Goal: Contribute content

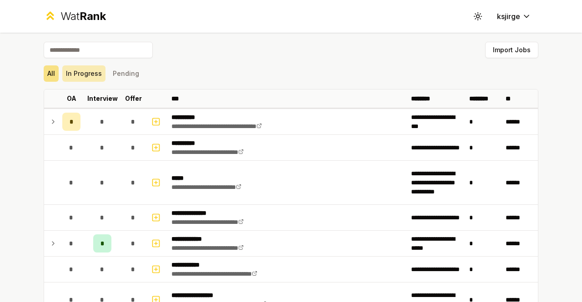
click at [85, 74] on button "In Progress" at bounding box center [83, 73] width 43 height 16
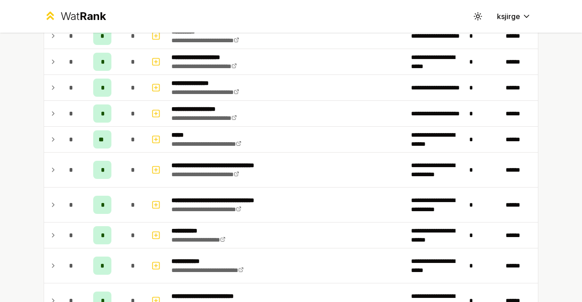
scroll to position [174, 0]
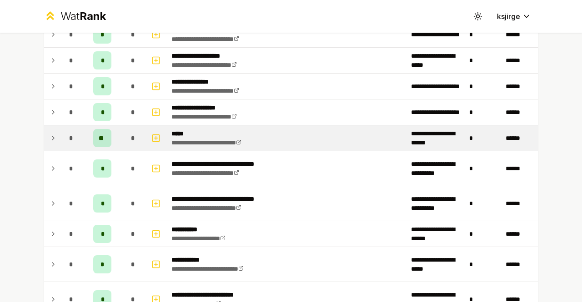
click at [50, 136] on icon at bounding box center [53, 138] width 7 height 11
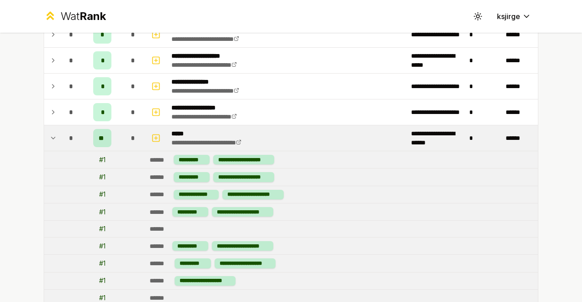
click at [50, 136] on icon at bounding box center [53, 138] width 7 height 11
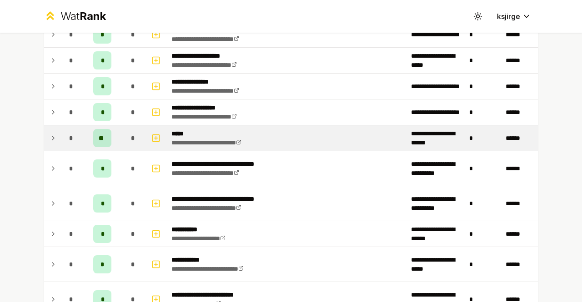
click at [50, 136] on icon at bounding box center [53, 138] width 7 height 11
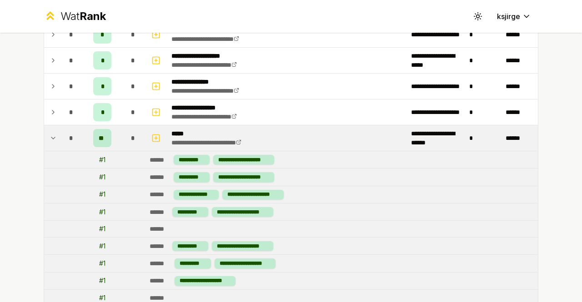
click at [50, 136] on icon at bounding box center [53, 138] width 7 height 11
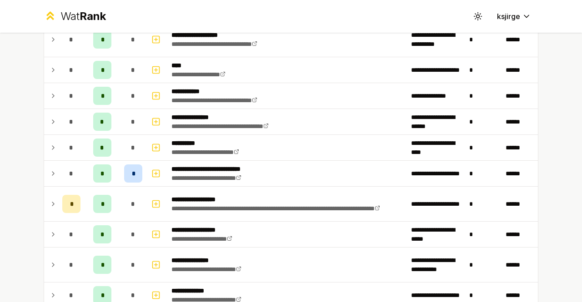
scroll to position [496, 0]
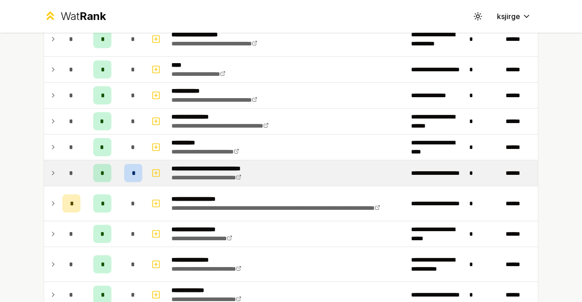
click at [50, 174] on icon at bounding box center [53, 173] width 7 height 11
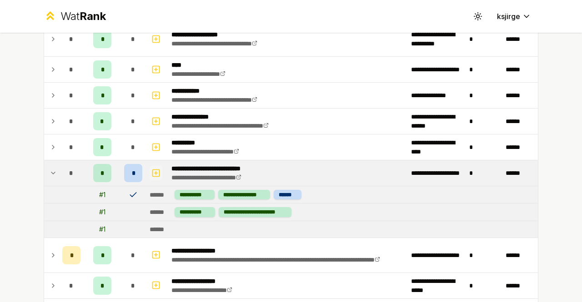
click at [153, 170] on rect "button" at bounding box center [156, 173] width 7 height 7
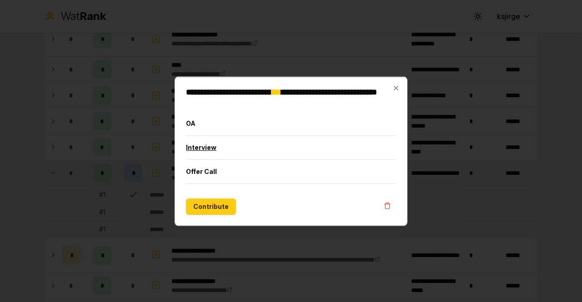
click at [194, 150] on button "Interview" at bounding box center [291, 147] width 211 height 24
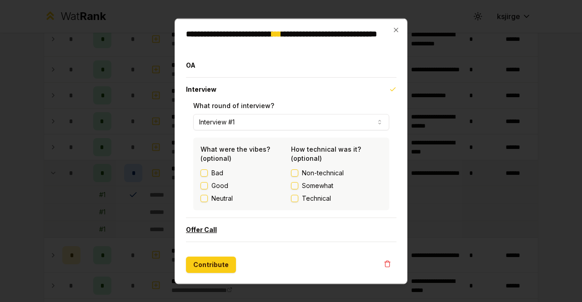
click at [201, 231] on button "Offer Call" at bounding box center [291, 230] width 211 height 24
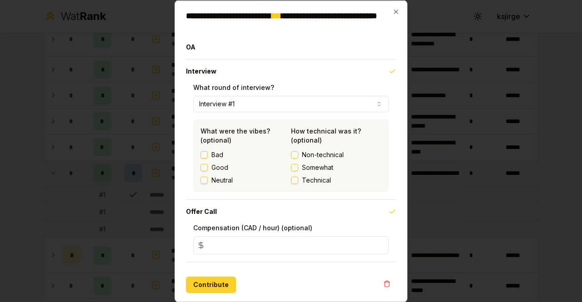
click at [211, 289] on button "Contribute" at bounding box center [211, 284] width 50 height 16
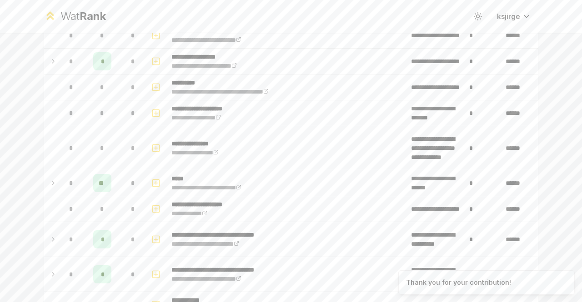
scroll to position [0, 0]
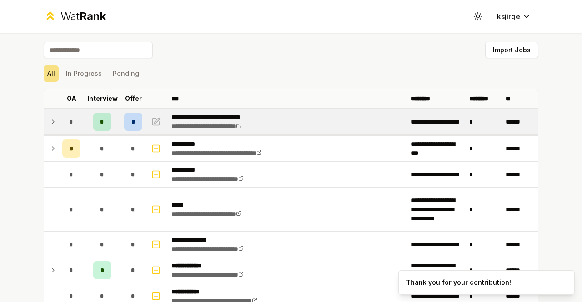
click at [54, 124] on td at bounding box center [51, 121] width 15 height 25
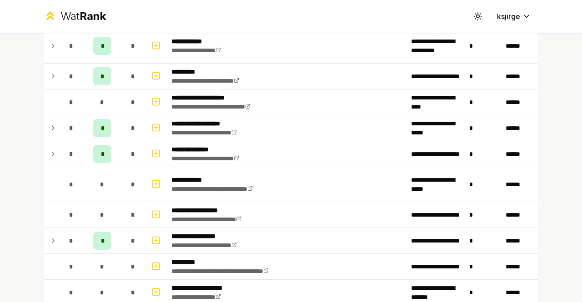
scroll to position [370, 0]
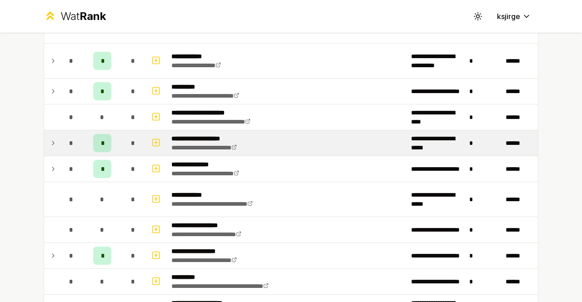
click at [51, 145] on icon at bounding box center [53, 143] width 7 height 11
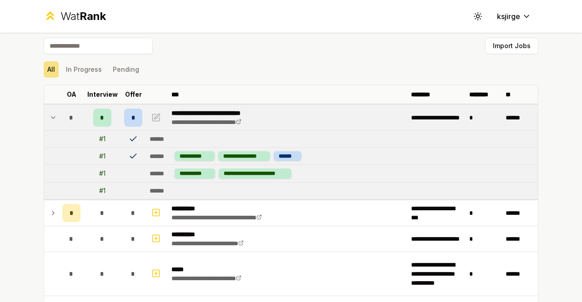
scroll to position [0, 0]
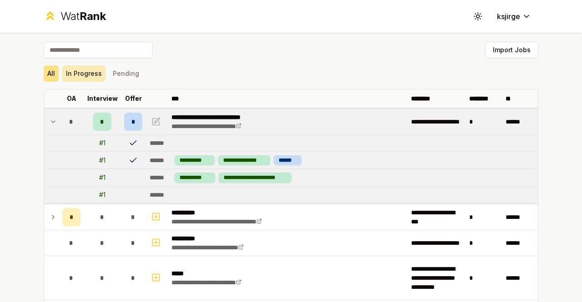
click at [90, 70] on button "In Progress" at bounding box center [83, 73] width 43 height 16
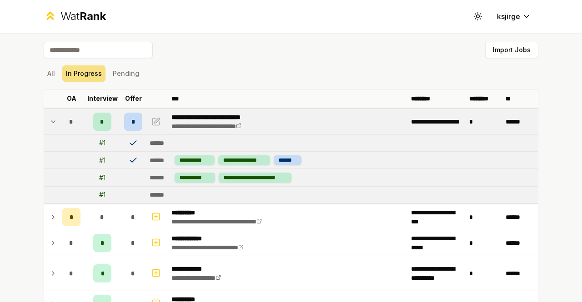
scroll to position [5, 0]
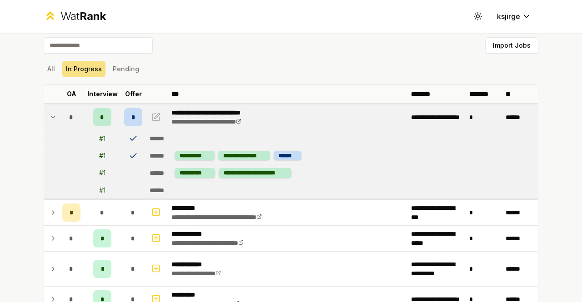
click at [51, 119] on icon at bounding box center [53, 117] width 7 height 11
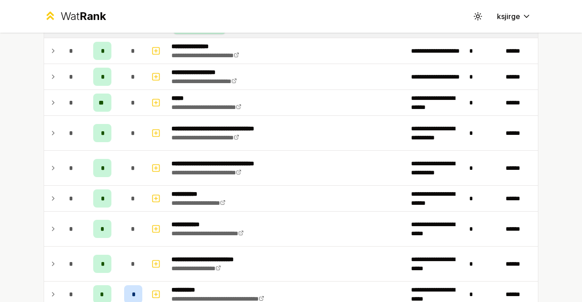
scroll to position [256, 0]
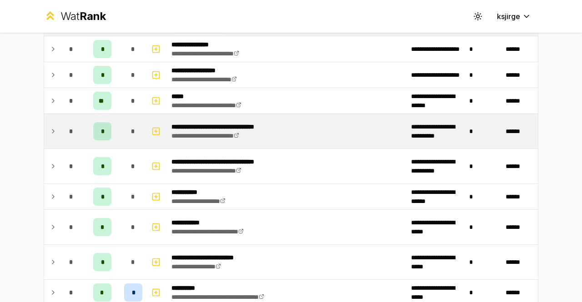
click at [50, 127] on icon at bounding box center [53, 131] width 7 height 11
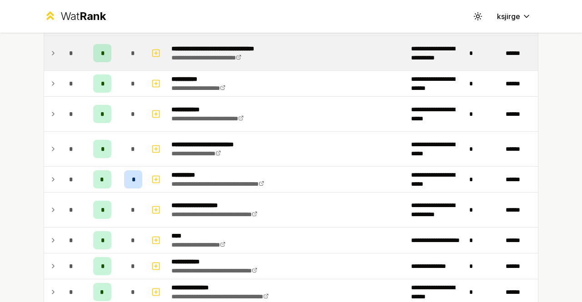
scroll to position [386, 0]
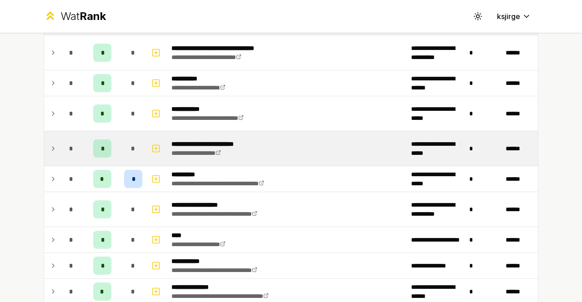
click at [53, 143] on icon at bounding box center [53, 148] width 7 height 11
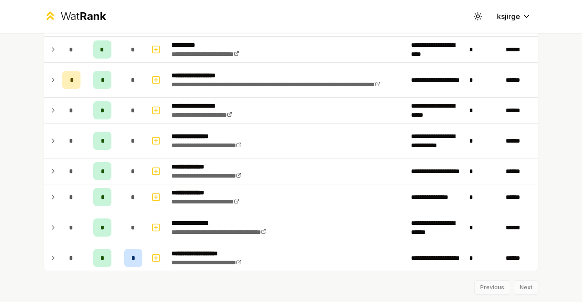
scroll to position [672, 0]
